Goal: Navigation & Orientation: Find specific page/section

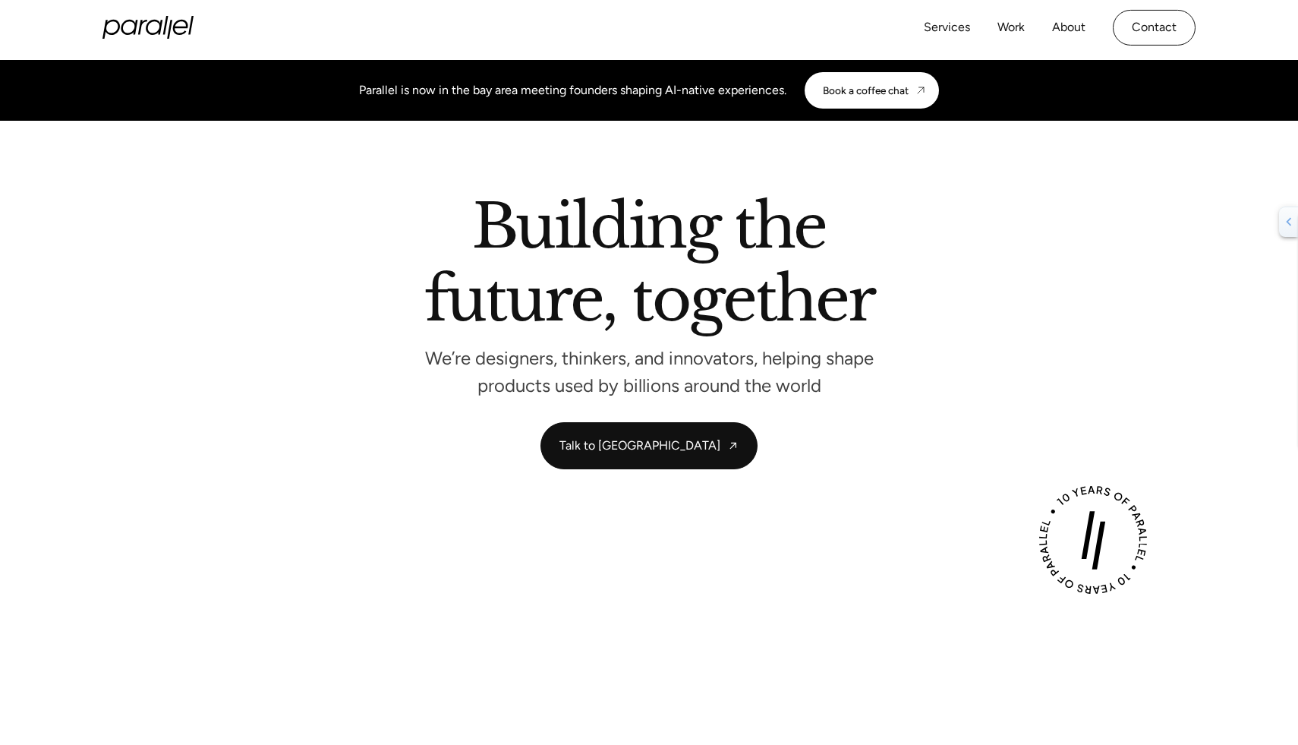
click at [1022, 16] on div "Services Work About Careers Contact" at bounding box center [1060, 28] width 272 height 36
click at [1017, 27] on link "Work" at bounding box center [1010, 30] width 27 height 22
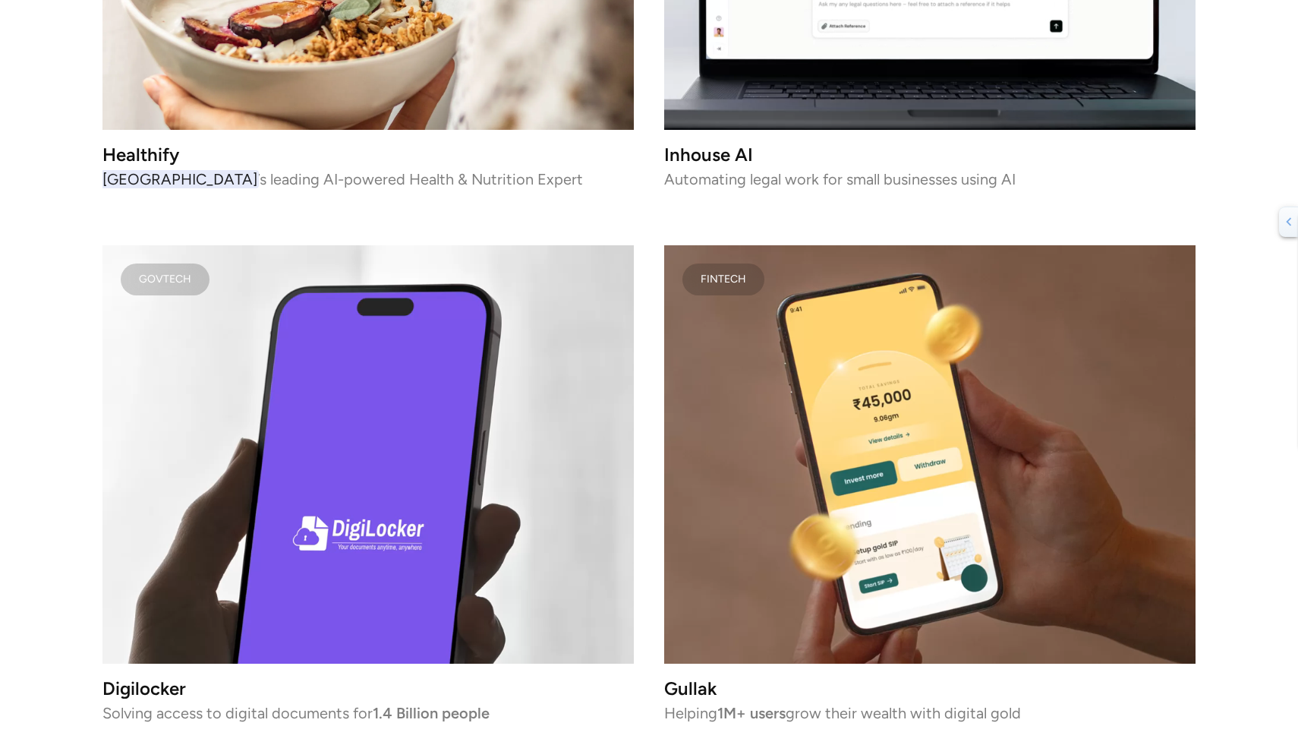
scroll to position [4070, 0]
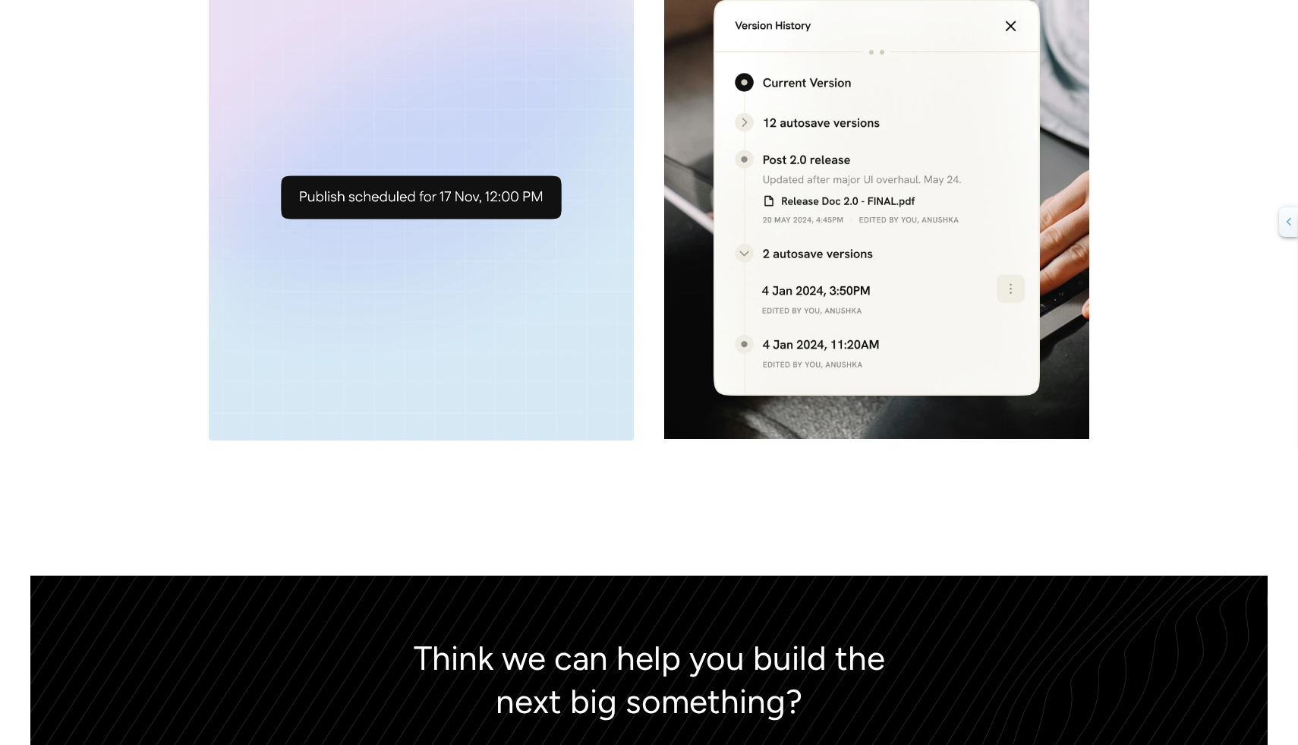
scroll to position [6367, 0]
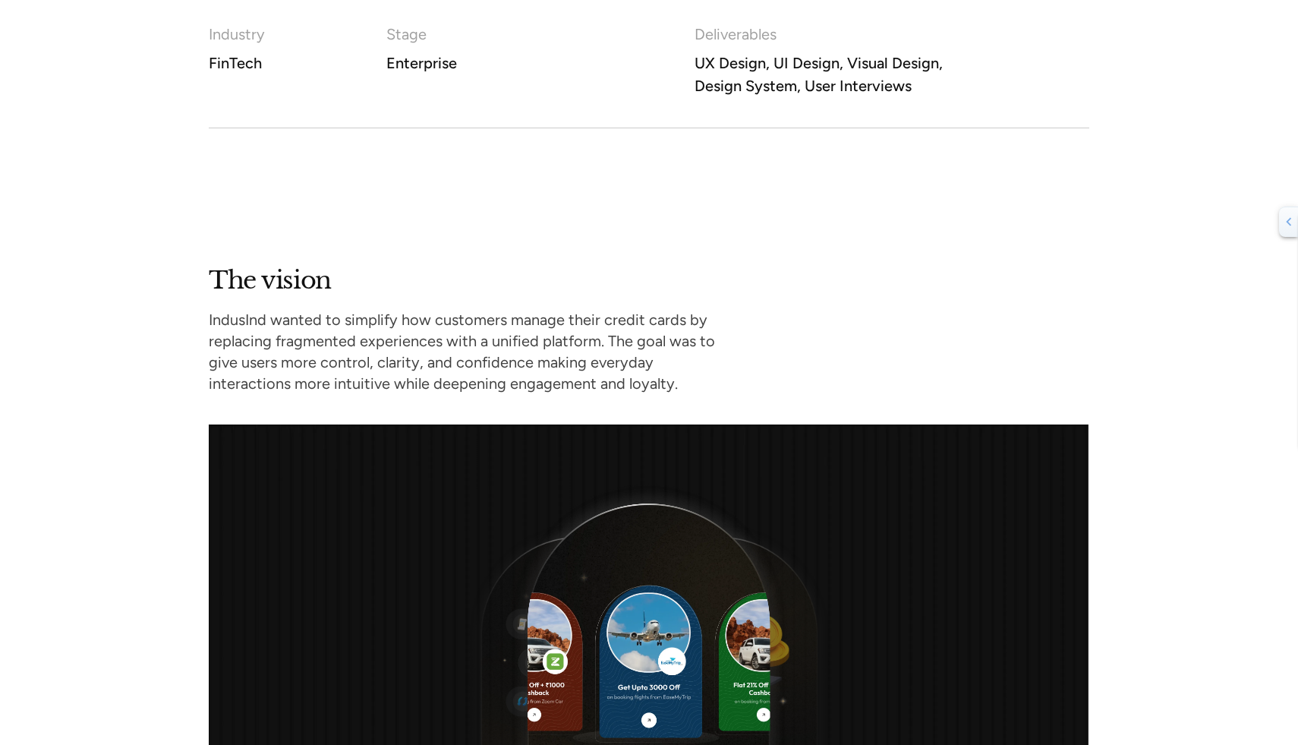
scroll to position [1631, 0]
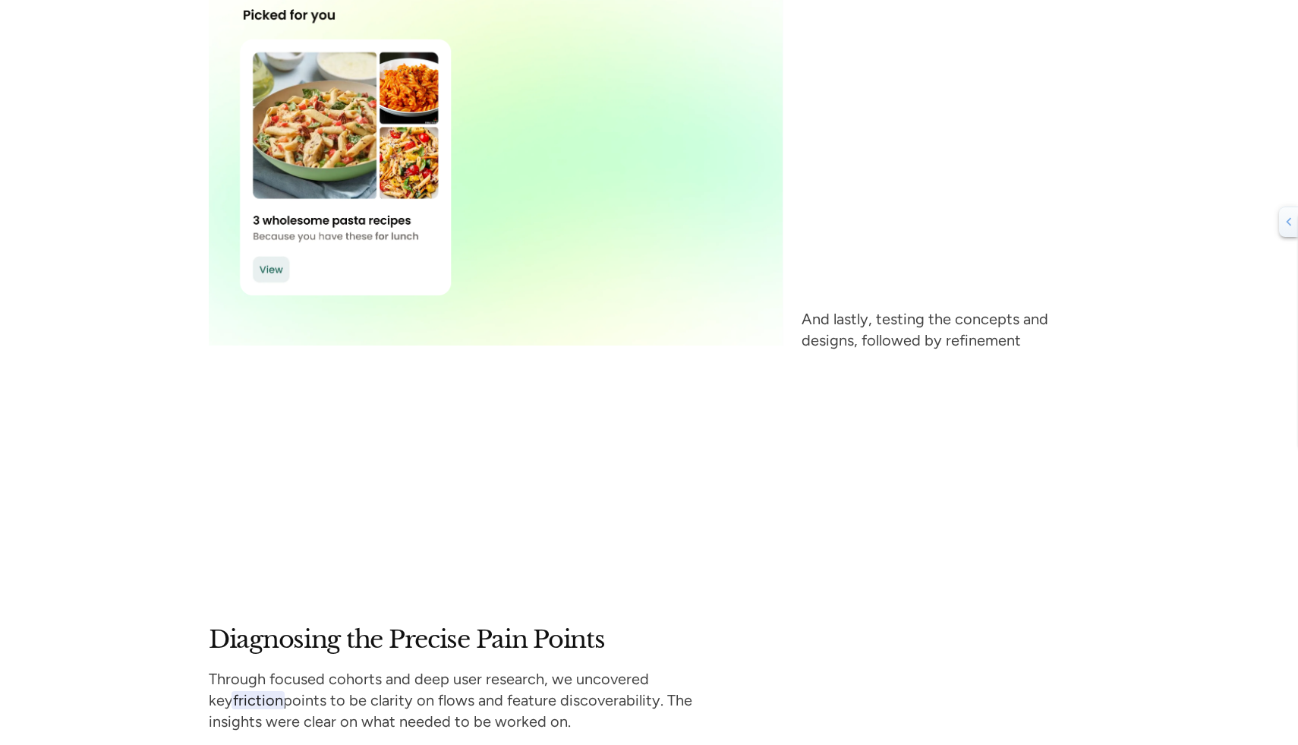
scroll to position [3675, 0]
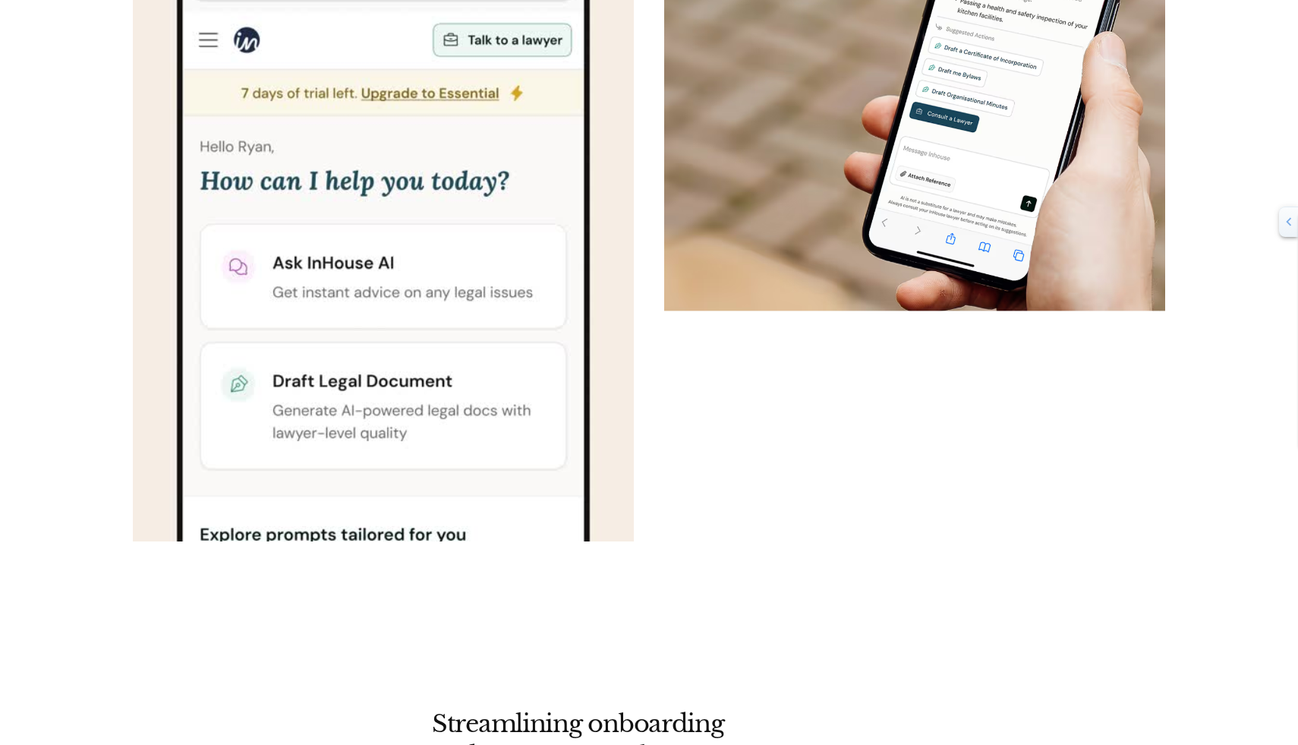
scroll to position [4007, 0]
